Goal: Information Seeking & Learning: Learn about a topic

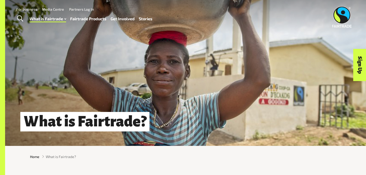
click at [156, 148] on div "Home What is Fairtrade?" at bounding box center [185, 157] width 361 height 22
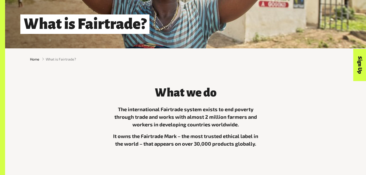
scroll to position [119, 0]
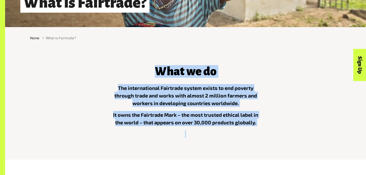
drag, startPoint x: 137, startPoint y: 65, endPoint x: 246, endPoint y: 136, distance: 129.4
click at [255, 138] on div "What we do The international Fairtrade system exists to end poverty through tra…" at bounding box center [185, 100] width 158 height 83
click at [137, 70] on h3 "What we do" at bounding box center [185, 71] width 152 height 13
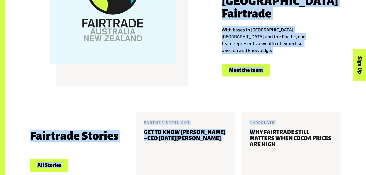
drag, startPoint x: 148, startPoint y: 67, endPoint x: 257, endPoint y: 130, distance: 125.8
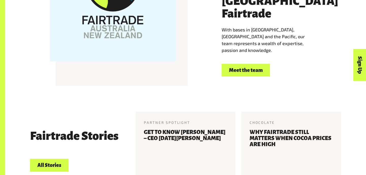
click at [277, 74] on div "Fairtrade Australia and New Zealand Fairtrade With bases in Australia, New Zeal…" at bounding box center [185, 17] width 317 height 126
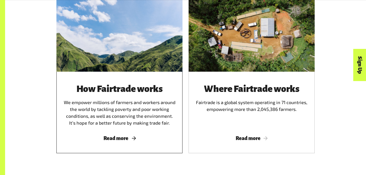
scroll to position [315, 0]
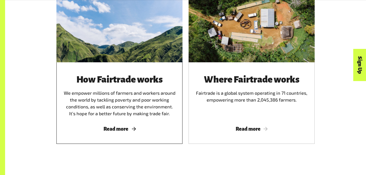
click at [132, 126] on span "Read more" at bounding box center [119, 129] width 114 height 6
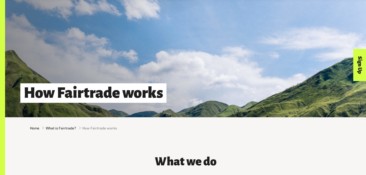
scroll to position [32, 0]
